Goal: Task Accomplishment & Management: Manage account settings

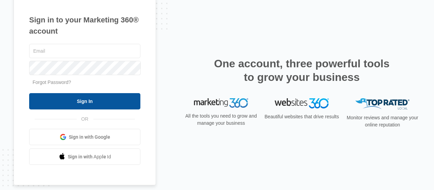
type input "[EMAIL_ADDRESS][DOMAIN_NAME]"
click at [71, 104] on input "Sign In" at bounding box center [84, 101] width 111 height 16
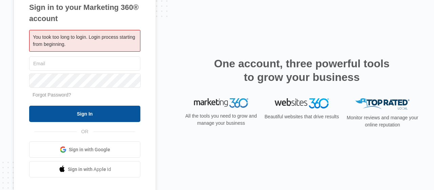
type input "[EMAIL_ADDRESS][DOMAIN_NAME]"
click at [68, 116] on input "Sign In" at bounding box center [84, 114] width 111 height 16
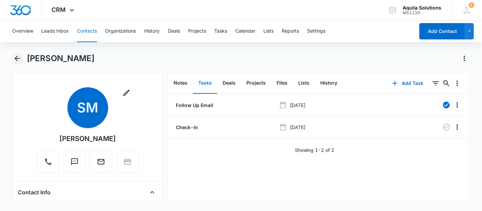
click at [14, 60] on icon "Back" at bounding box center [17, 58] width 8 height 8
